Goal: Information Seeking & Learning: Find specific fact

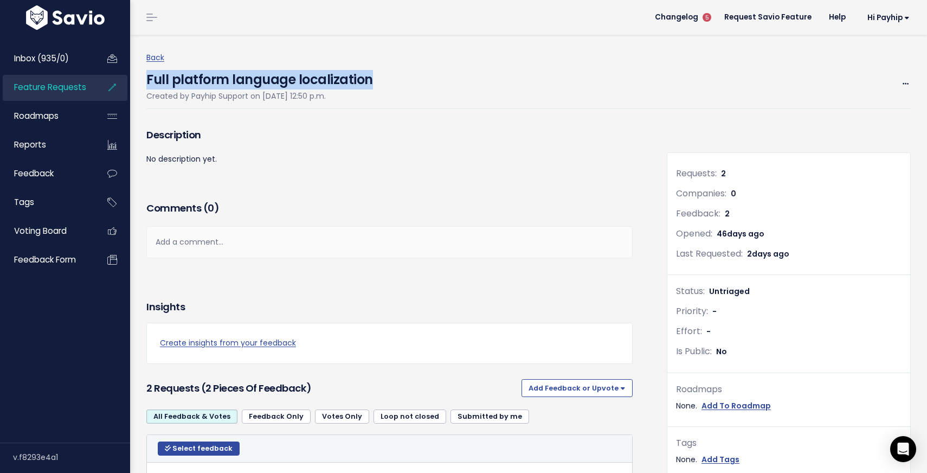
click at [80, 90] on span "Feature Requests" at bounding box center [50, 86] width 72 height 11
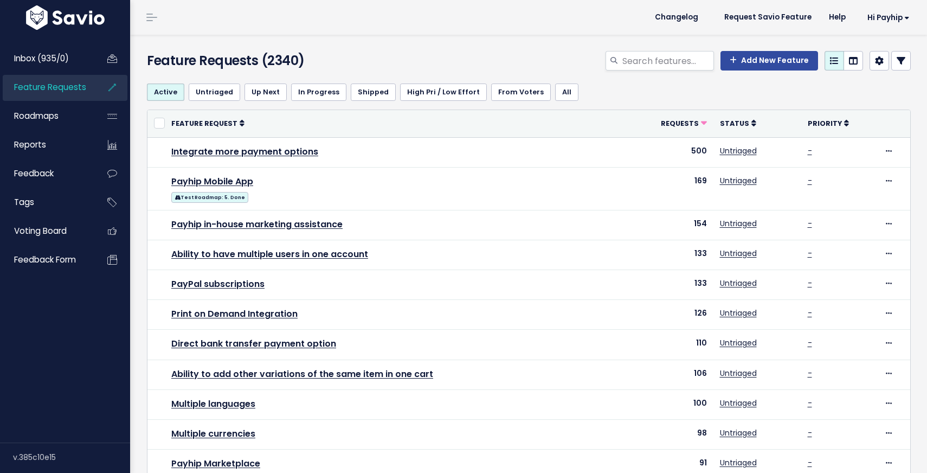
click at [671, 41] on div "Feature Requests (2340) Add New Feature" at bounding box center [526, 55] width 793 height 40
click at [669, 61] on input "search" at bounding box center [667, 61] width 93 height 20
type input "ai"
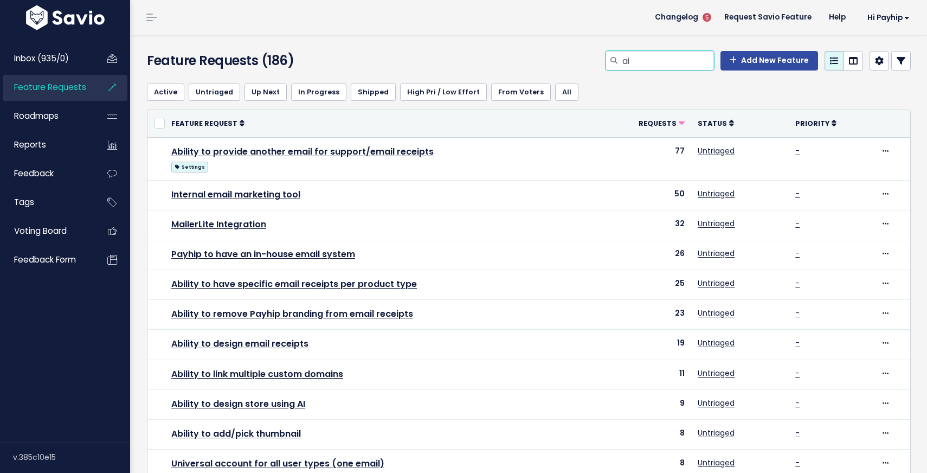
click at [648, 61] on input "ai" at bounding box center [667, 61] width 93 height 20
type input "AI assistant"
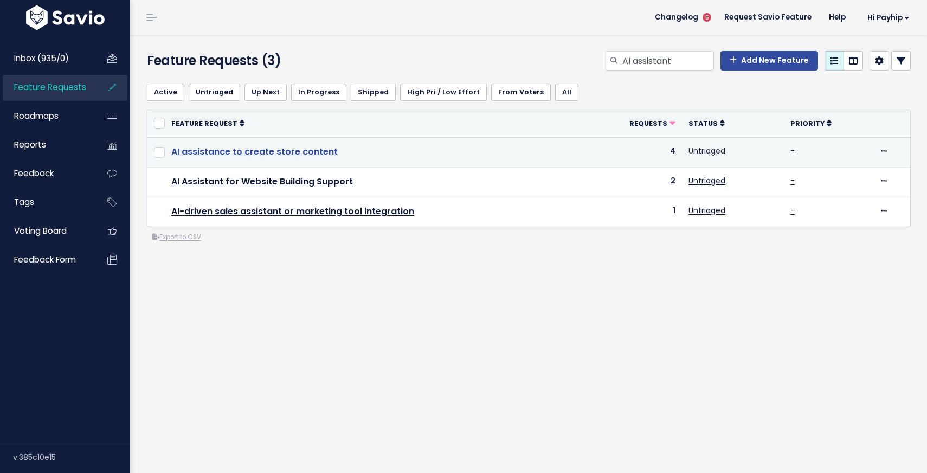
click at [302, 153] on link "AI assistance to create store content" at bounding box center [254, 151] width 166 height 12
click at [273, 154] on link "AI assistance to create store content" at bounding box center [254, 151] width 166 height 12
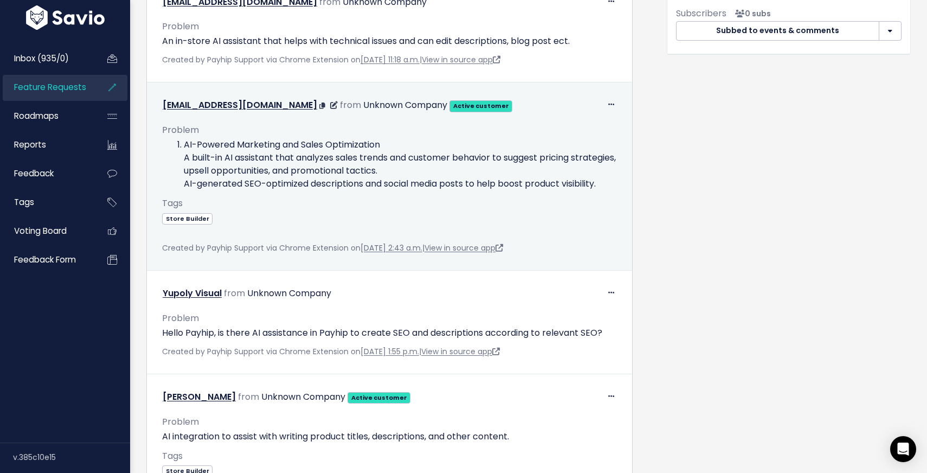
scroll to position [536, 0]
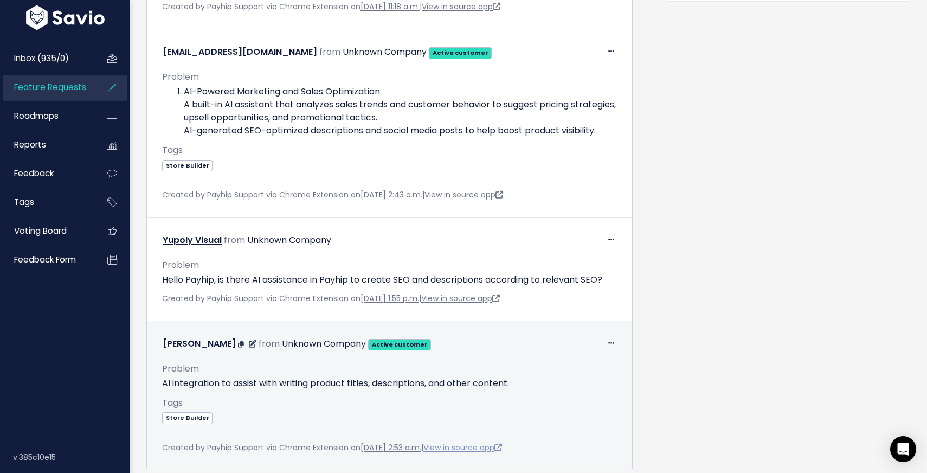
click at [502, 447] on link "View in source app" at bounding box center [462, 447] width 79 height 11
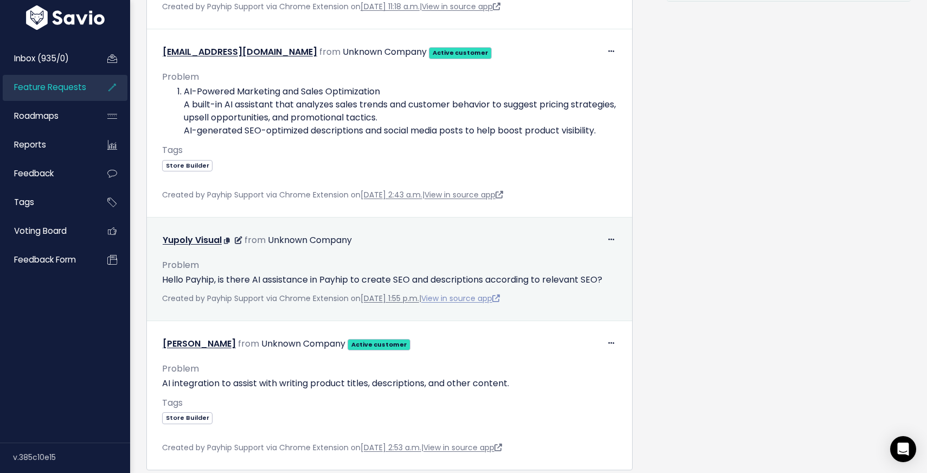
click at [500, 295] on link "View in source app" at bounding box center [460, 298] width 79 height 11
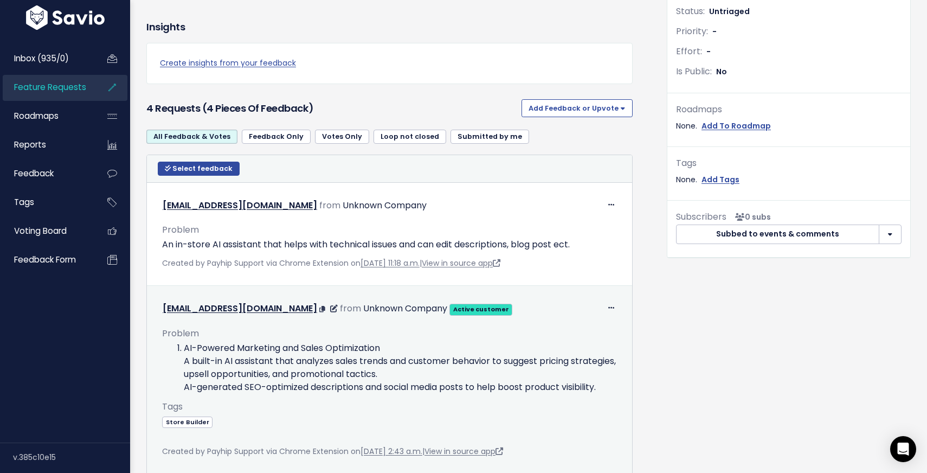
scroll to position [0, 0]
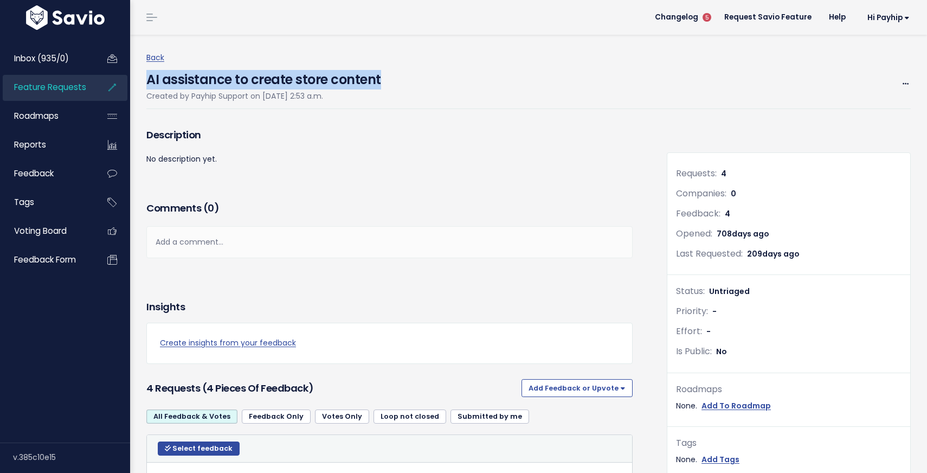
drag, startPoint x: 396, startPoint y: 84, endPoint x: 143, endPoint y: 81, distance: 253.6
copy h4 "AI assistance to create store content"
